Goal: Task Accomplishment & Management: Manage account settings

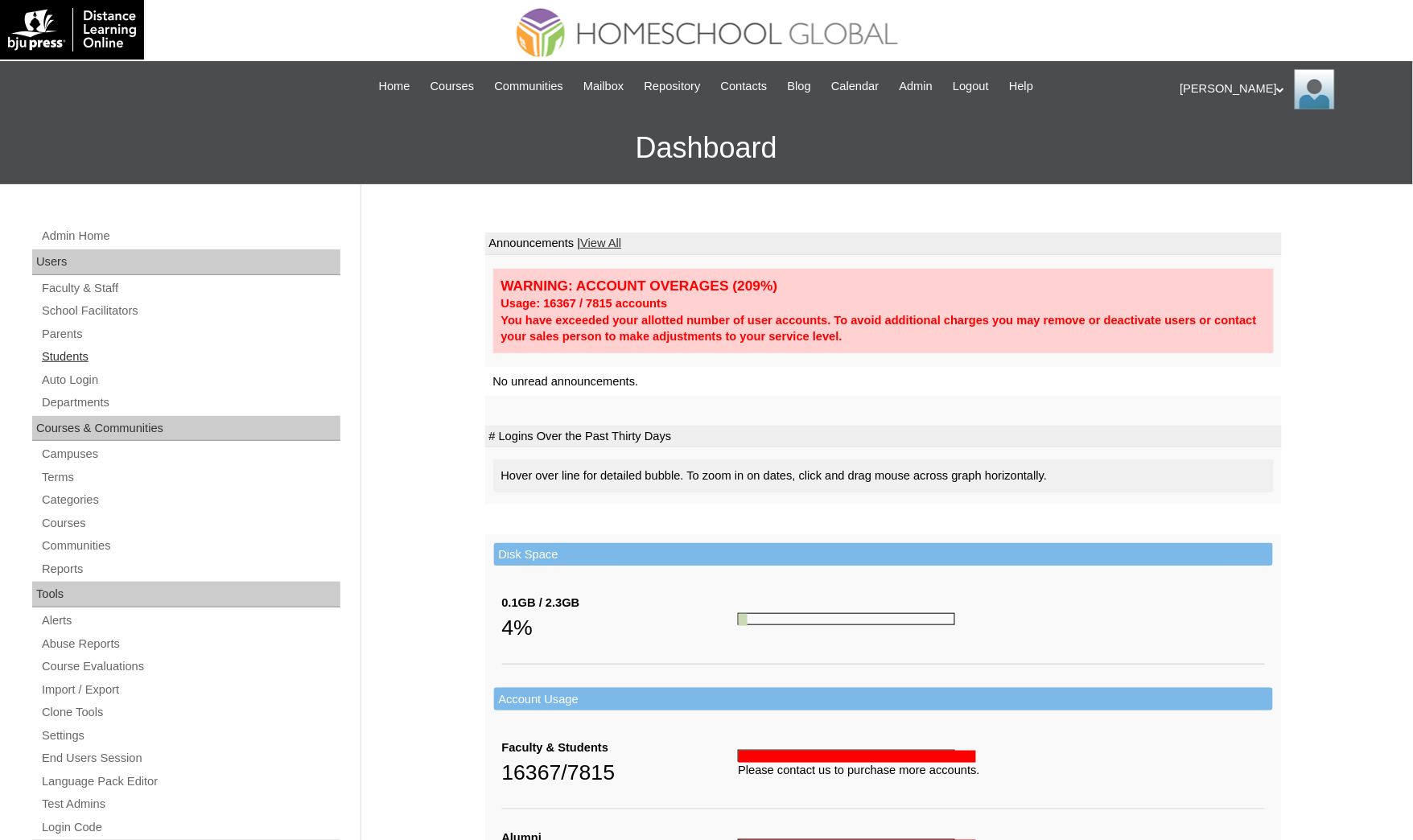
click at [105, 362] on link "Students" at bounding box center [190, 356] width 301 height 20
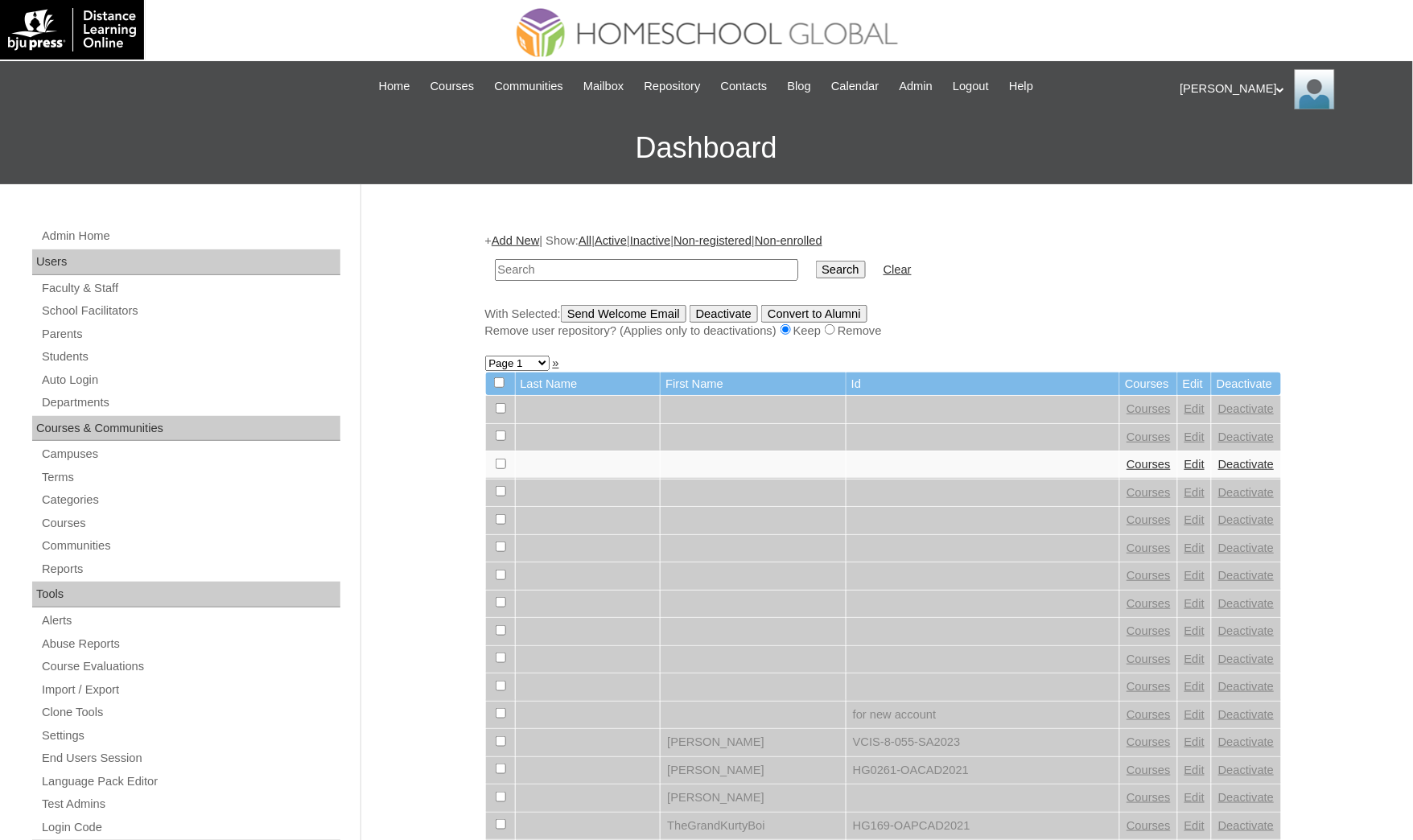
click at [582, 269] on input "text" at bounding box center [646, 269] width 303 height 22
type input "[PERSON_NAME] [PERSON_NAME]"
click at [816, 261] on input "Search" at bounding box center [840, 269] width 50 height 18
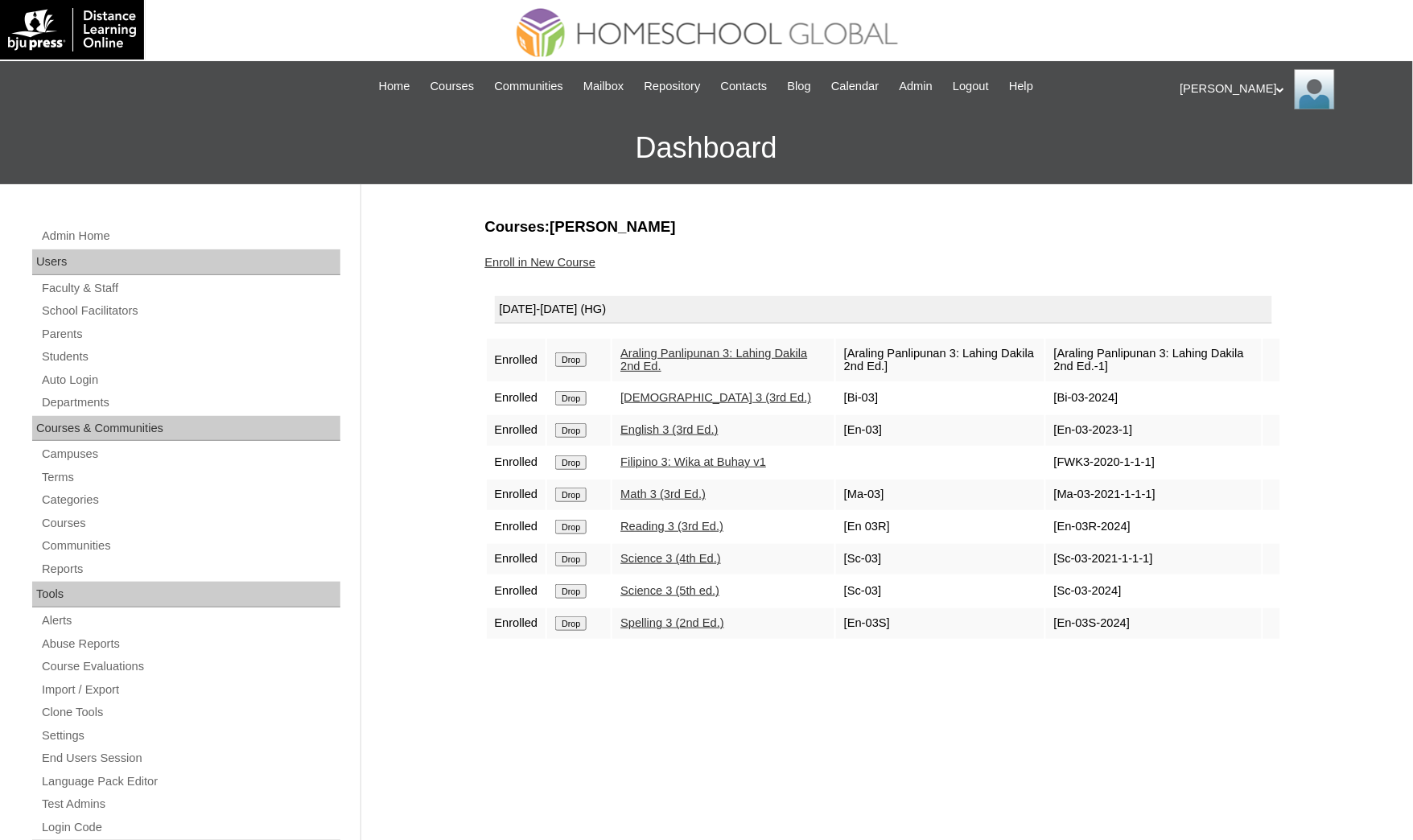
click at [696, 584] on link "Science 3 (5th ed.)" at bounding box center [670, 590] width 99 height 13
click at [849, 680] on div "Courses:Macam Kate Lexie Enroll in New Course 2025-2026 (HG) Enrolled Drop Aral…" at bounding box center [879, 754] width 805 height 1077
click at [923, 766] on div "Courses:Macam Kate Lexie Enroll in New Course 2025-2026 (HG) Enrolled Drop Aral…" at bounding box center [879, 754] width 805 height 1077
click at [431, 90] on span "Courses" at bounding box center [453, 86] width 44 height 19
